Goal: Find specific page/section: Find specific page/section

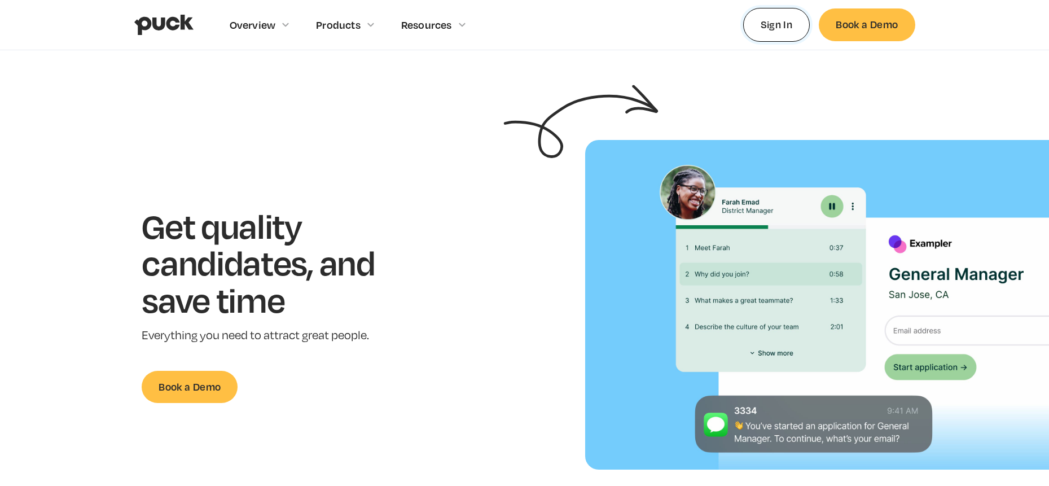
click at [769, 36] on link "Sign In" at bounding box center [776, 24] width 67 height 33
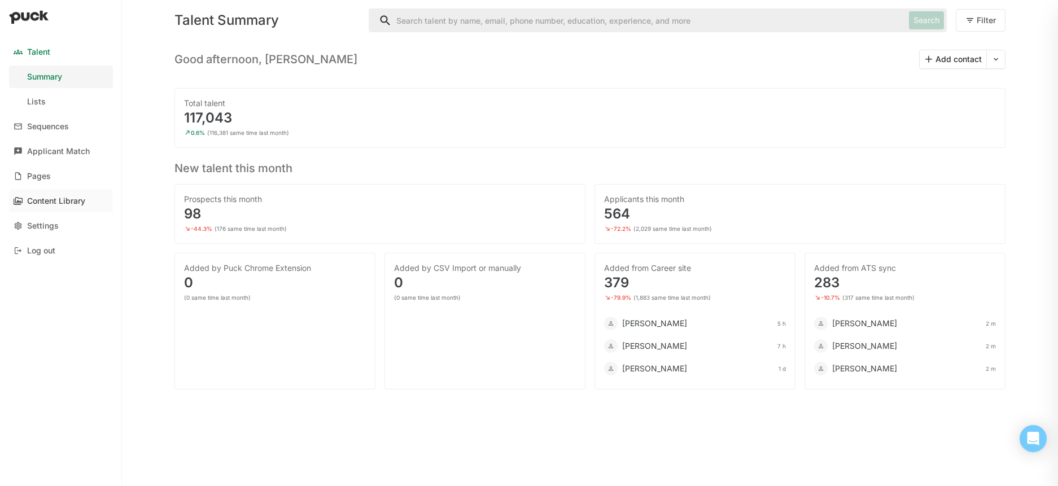
click at [47, 205] on div "Content Library" at bounding box center [56, 201] width 58 height 10
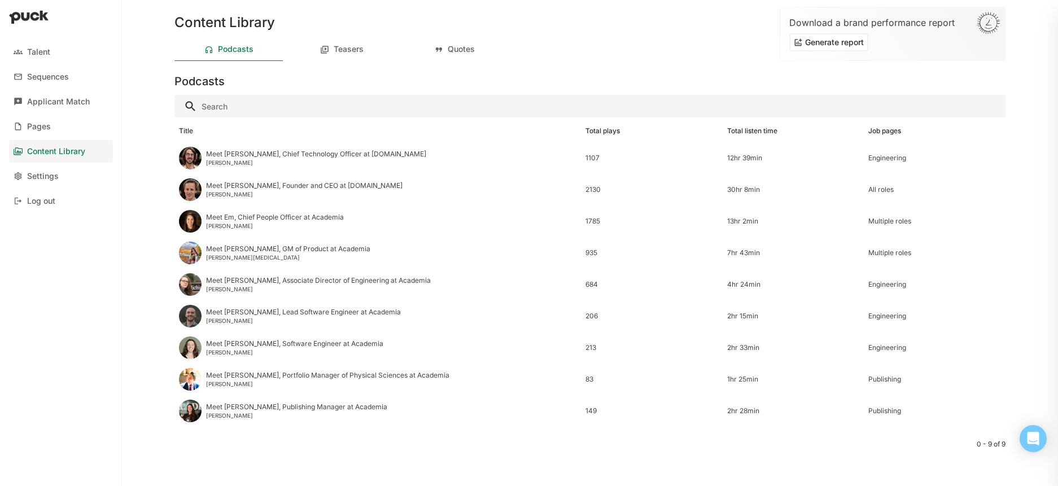
scroll to position [3, 0]
